Goal: Task Accomplishment & Management: Use online tool/utility

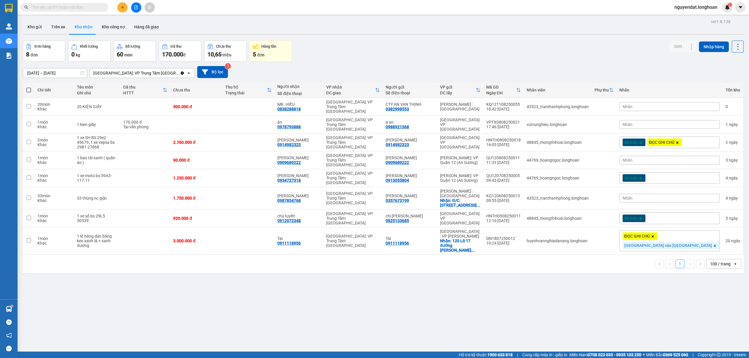
click at [148, 71] on div "[GEOGRAPHIC_DATA]: VP Trung Tâm [GEOGRAPHIC_DATA]" at bounding box center [135, 73] width 85 height 6
click at [151, 97] on div "[GEOGRAPHIC_DATA]: Kho Bến Xe Phía Nam" at bounding box center [136, 105] width 94 height 16
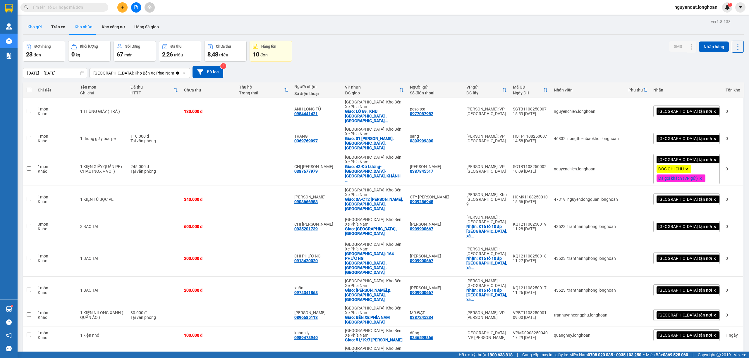
click at [33, 27] on button "Kho gửi" at bounding box center [35, 27] width 24 height 14
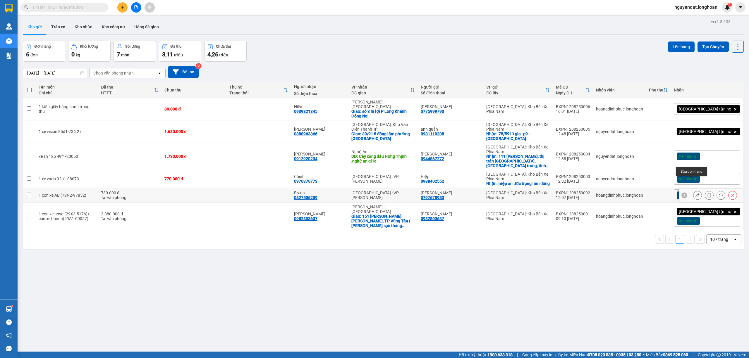
click at [695, 193] on icon at bounding box center [697, 195] width 4 height 4
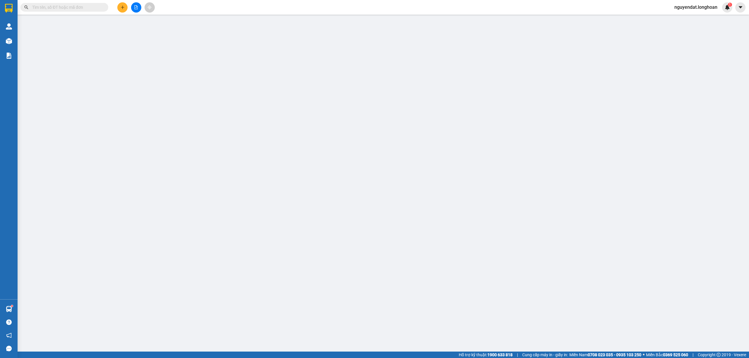
type input "0797678983"
type input "[PERSON_NAME]"
type input "0827506209"
type input "Elvina"
type input "1 chìa khóa quấn tay lái + 1 cavet+1 giấy tờ mua bán xe để cốp xe"
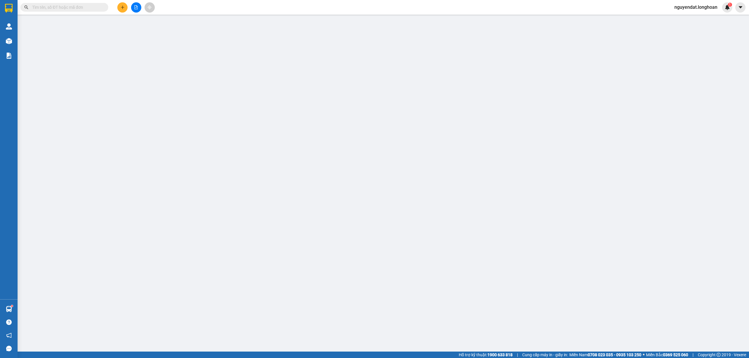
type input "730.000"
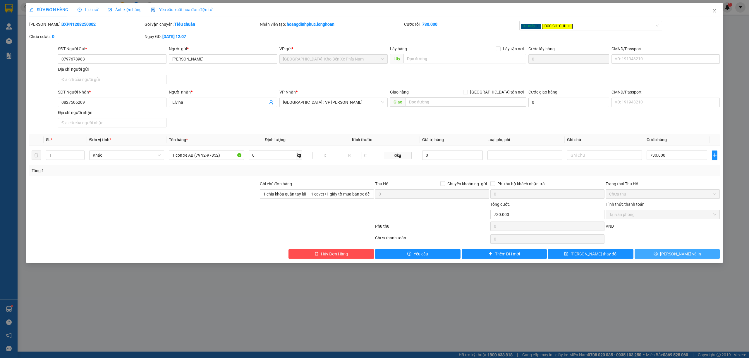
click at [697, 254] on button "[PERSON_NAME] và In" at bounding box center [677, 254] width 85 height 9
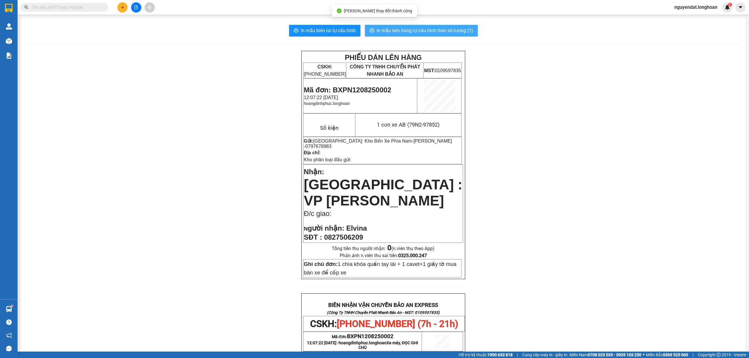
click at [445, 30] on span "In mẫu tem hàng tự cấu hình theo số lượng (1)" at bounding box center [425, 30] width 97 height 7
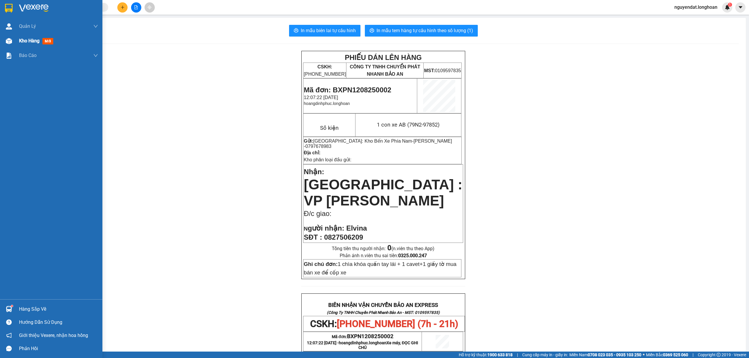
click at [19, 45] on div "Kho hàng mới" at bounding box center [58, 41] width 79 height 15
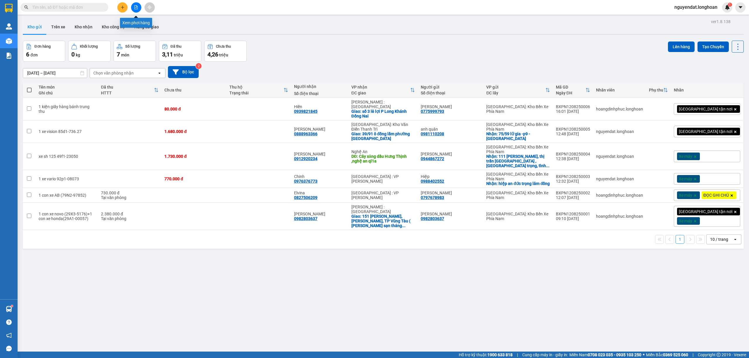
click at [140, 7] on button at bounding box center [136, 7] width 10 height 10
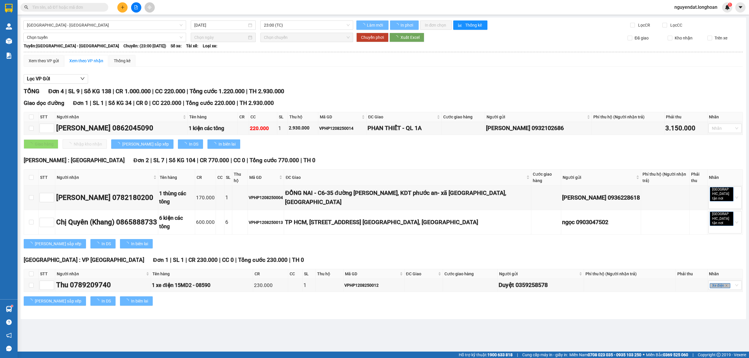
drag, startPoint x: 121, startPoint y: 19, endPoint x: 119, endPoint y: 22, distance: 3.4
click at [121, 19] on div "[GEOGRAPHIC_DATA] - [GEOGRAPHIC_DATA] [DATE] 23:00 (TC) Làm mới In phơi In đơn …" at bounding box center [383, 169] width 726 height 302
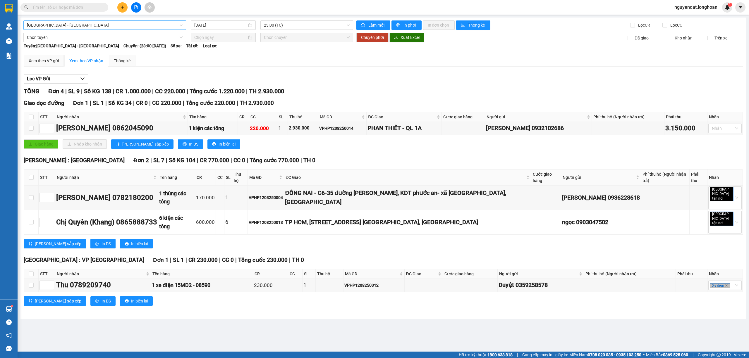
click at [119, 23] on span "[GEOGRAPHIC_DATA] - [GEOGRAPHIC_DATA]" at bounding box center [105, 25] width 156 height 9
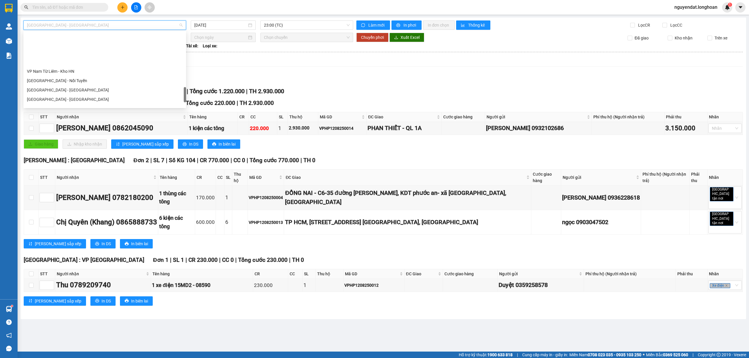
scroll to position [384, 0]
click at [78, 68] on div "Bắc [GEOGRAPHIC_DATA] QL1A" at bounding box center [104, 64] width 163 height 9
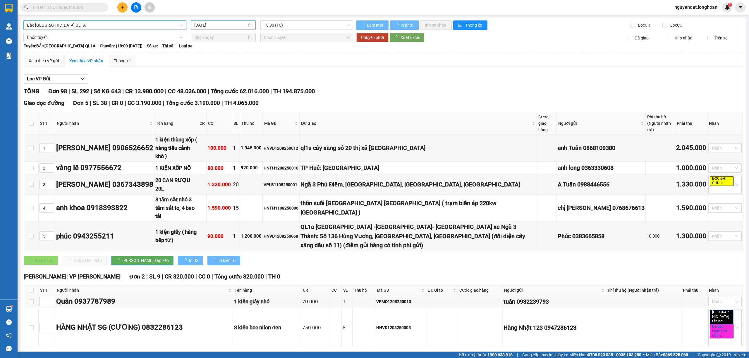
click at [221, 27] on input "[DATE]" at bounding box center [220, 25] width 53 height 6
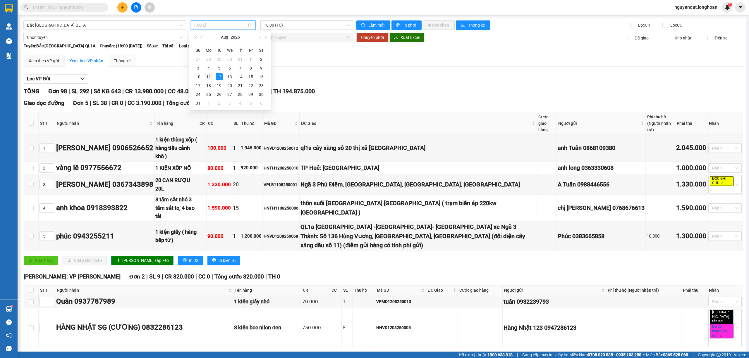
click at [210, 77] on div "11" at bounding box center [208, 76] width 7 height 7
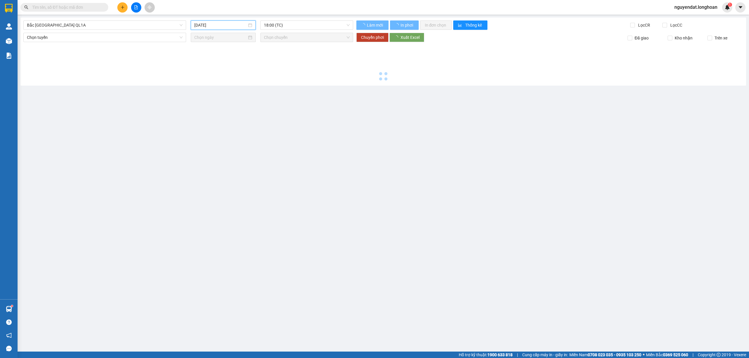
click at [210, 77] on div at bounding box center [383, 62] width 720 height 40
type input "[DATE]"
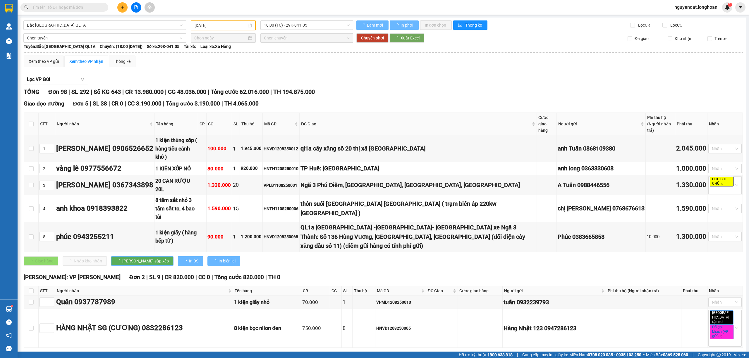
click at [291, 25] on span "18:00 (TC) - 29K-041.05" at bounding box center [307, 25] width 86 height 9
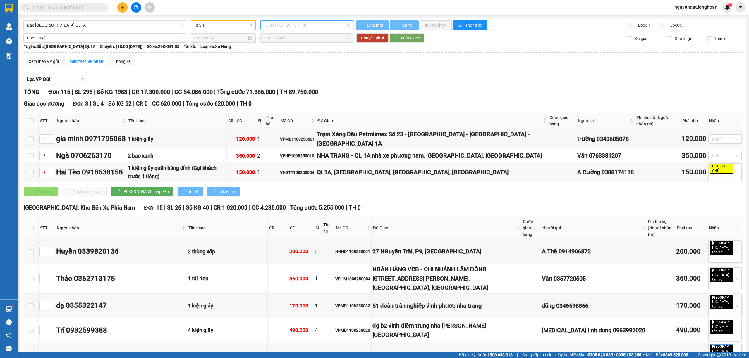
click at [361, 59] on div "Xem theo VP gửi Xem theo VP nhận Thống kê" at bounding box center [383, 62] width 719 height 12
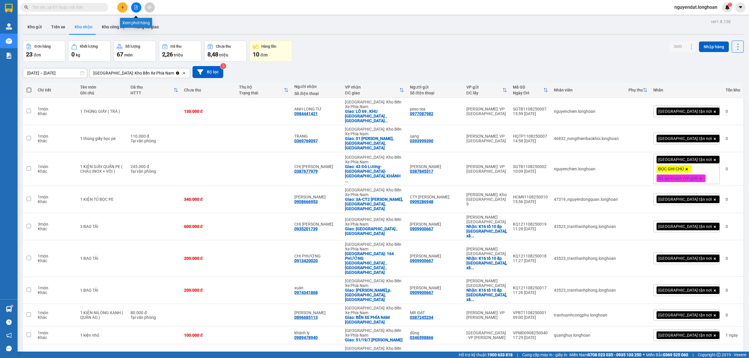
click at [135, 6] on icon "file-add" at bounding box center [136, 7] width 4 height 4
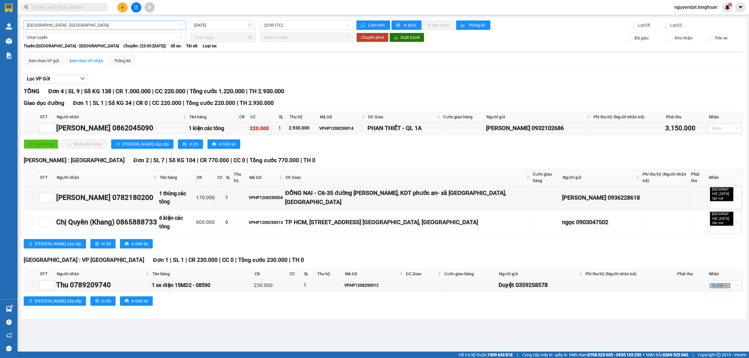
click at [128, 23] on span "[GEOGRAPHIC_DATA] - [GEOGRAPHIC_DATA]" at bounding box center [105, 25] width 156 height 9
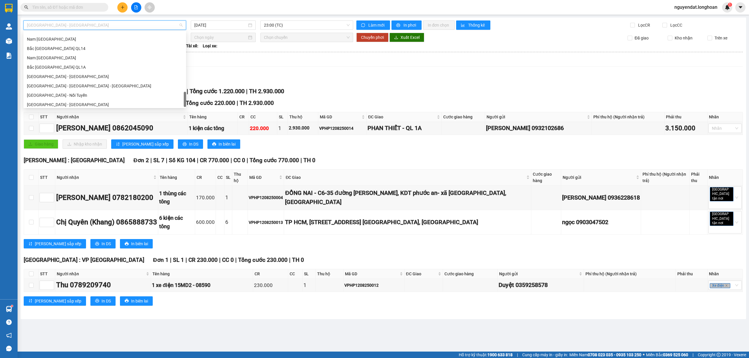
scroll to position [384, 0]
click at [133, 64] on div "Bắc [GEOGRAPHIC_DATA] QL1A" at bounding box center [105, 65] width 156 height 6
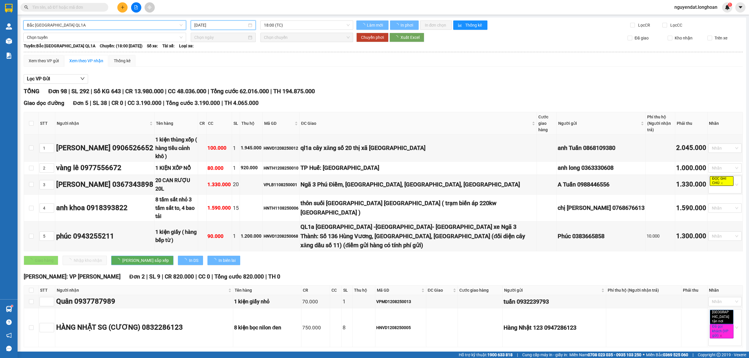
click at [220, 25] on input "[DATE]" at bounding box center [220, 25] width 53 height 6
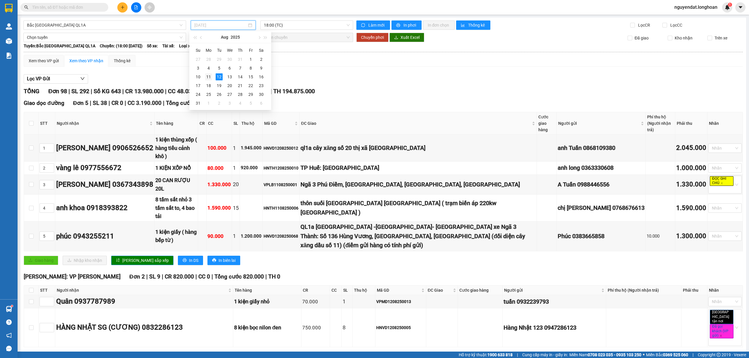
click at [208, 75] on div "11" at bounding box center [208, 76] width 7 height 7
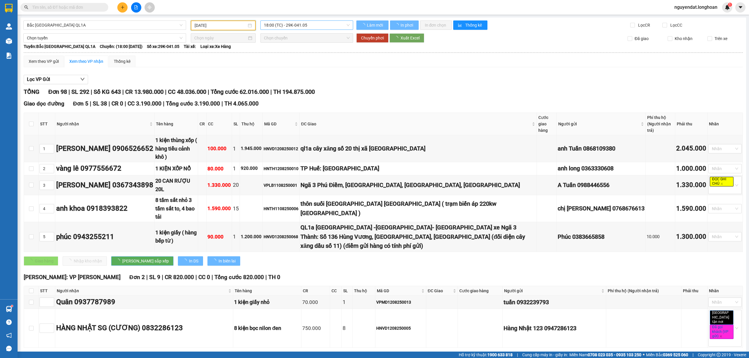
type input "[DATE]"
click at [298, 24] on span "18:00 (TC) - 29K-041.05" at bounding box center [307, 25] width 86 height 9
click at [286, 59] on div "23:00 (TC) - 29E-368.35" at bounding box center [284, 55] width 53 height 9
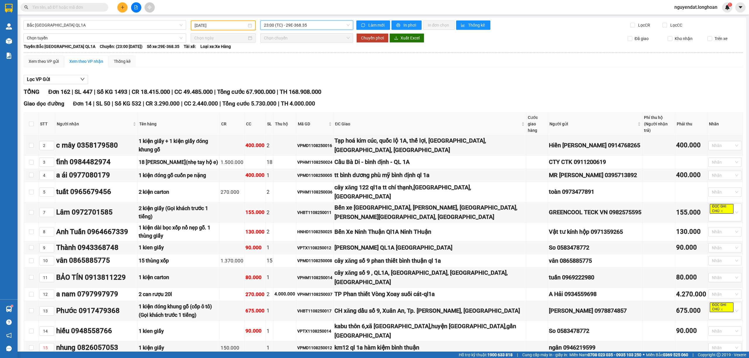
click at [228, 24] on input "[DATE]" at bounding box center [221, 25] width 52 height 6
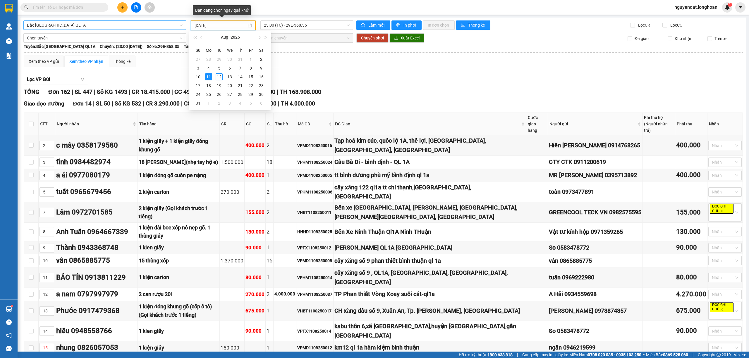
click at [136, 29] on span "Bắc [GEOGRAPHIC_DATA] QL1A" at bounding box center [105, 25] width 156 height 9
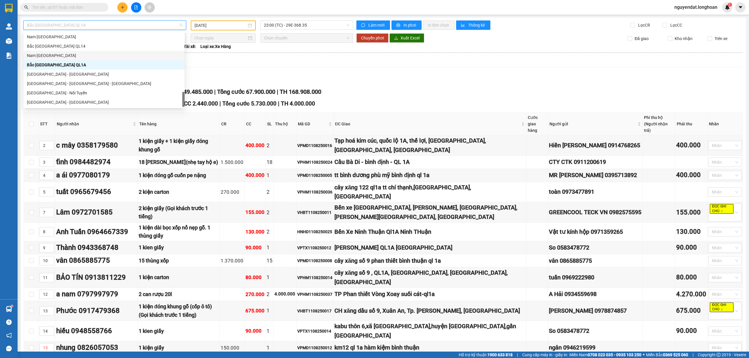
click at [109, 58] on div "Nam [GEOGRAPHIC_DATA]" at bounding box center [104, 55] width 154 height 6
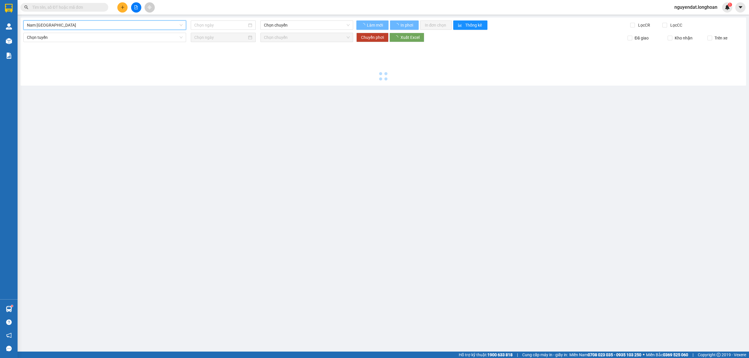
type input "[DATE]"
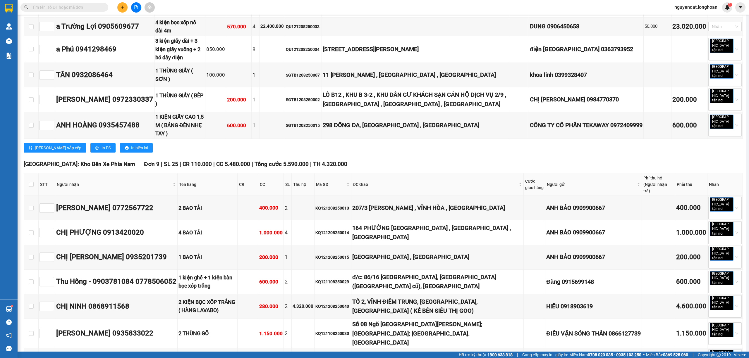
scroll to position [845, 0]
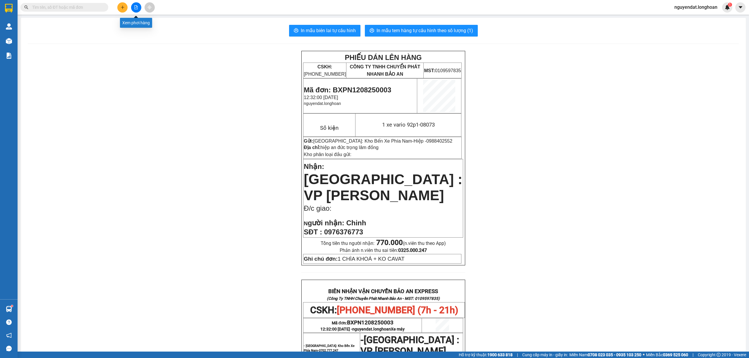
click at [136, 11] on button at bounding box center [136, 7] width 10 height 10
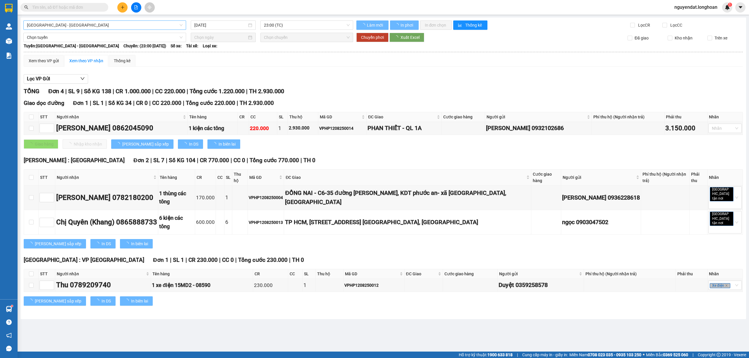
click at [78, 27] on span "[GEOGRAPHIC_DATA] - [GEOGRAPHIC_DATA]" at bounding box center [105, 25] width 156 height 9
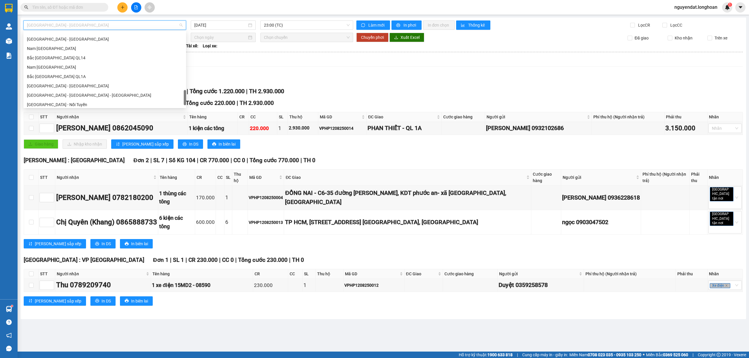
scroll to position [384, 0]
click at [63, 54] on div "Nam [GEOGRAPHIC_DATA]" at bounding box center [105, 55] width 156 height 6
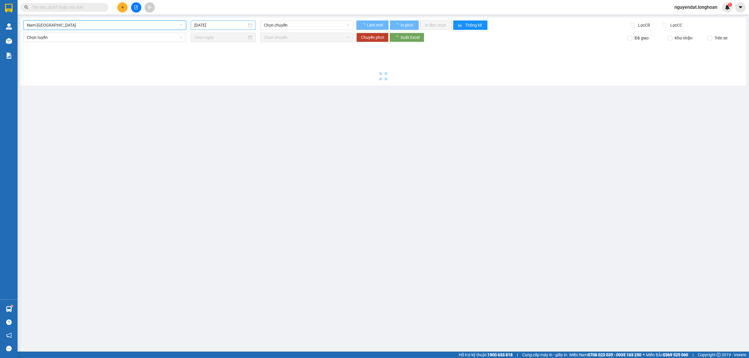
click at [211, 27] on input "[DATE]" at bounding box center [220, 25] width 53 height 6
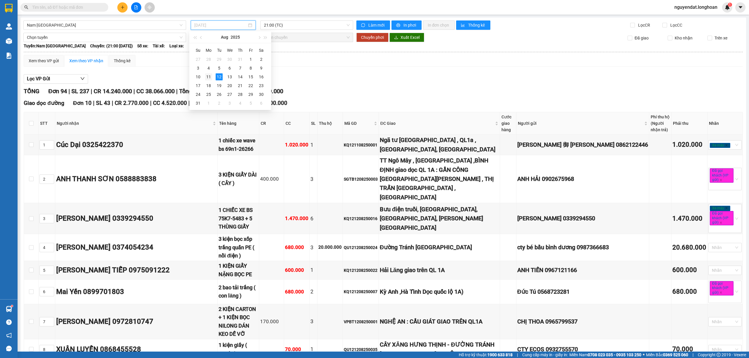
click at [207, 73] on td "11" at bounding box center [208, 77] width 11 height 9
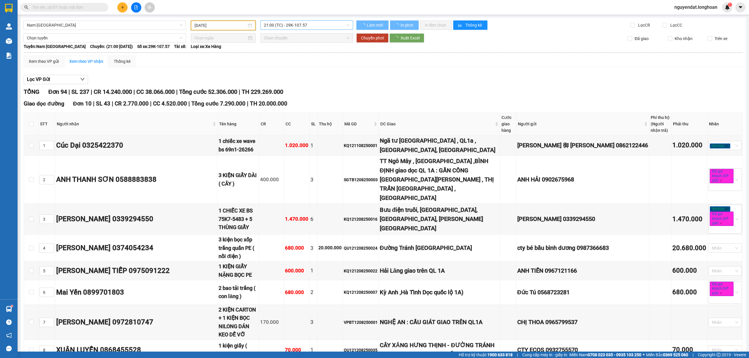
type input "[DATE]"
click at [310, 23] on span "21:00 (TC) - 29K-107.57" at bounding box center [307, 25] width 86 height 9
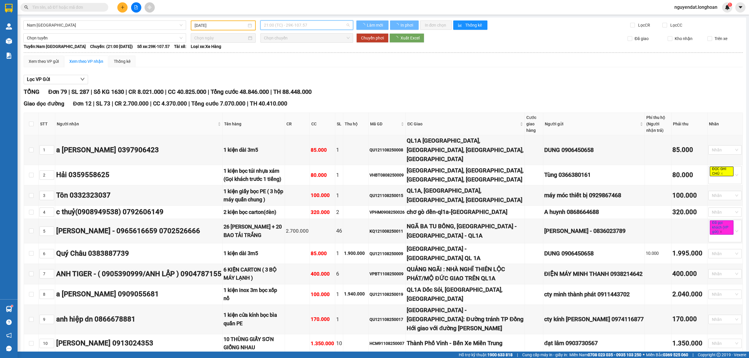
click at [295, 52] on div "23:00 (TC) - 29H-954.95" at bounding box center [285, 55] width 46 height 6
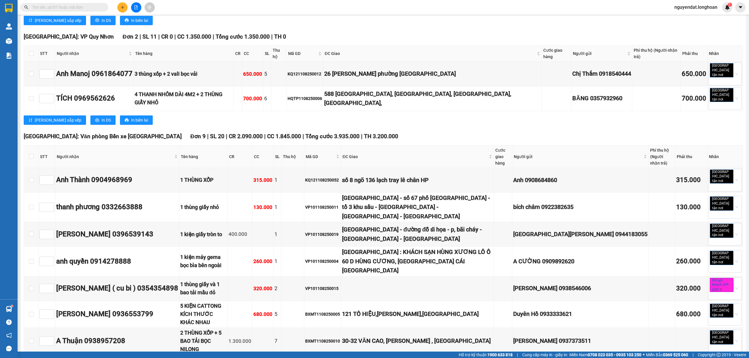
scroll to position [2339, 0]
